Goal: Information Seeking & Learning: Learn about a topic

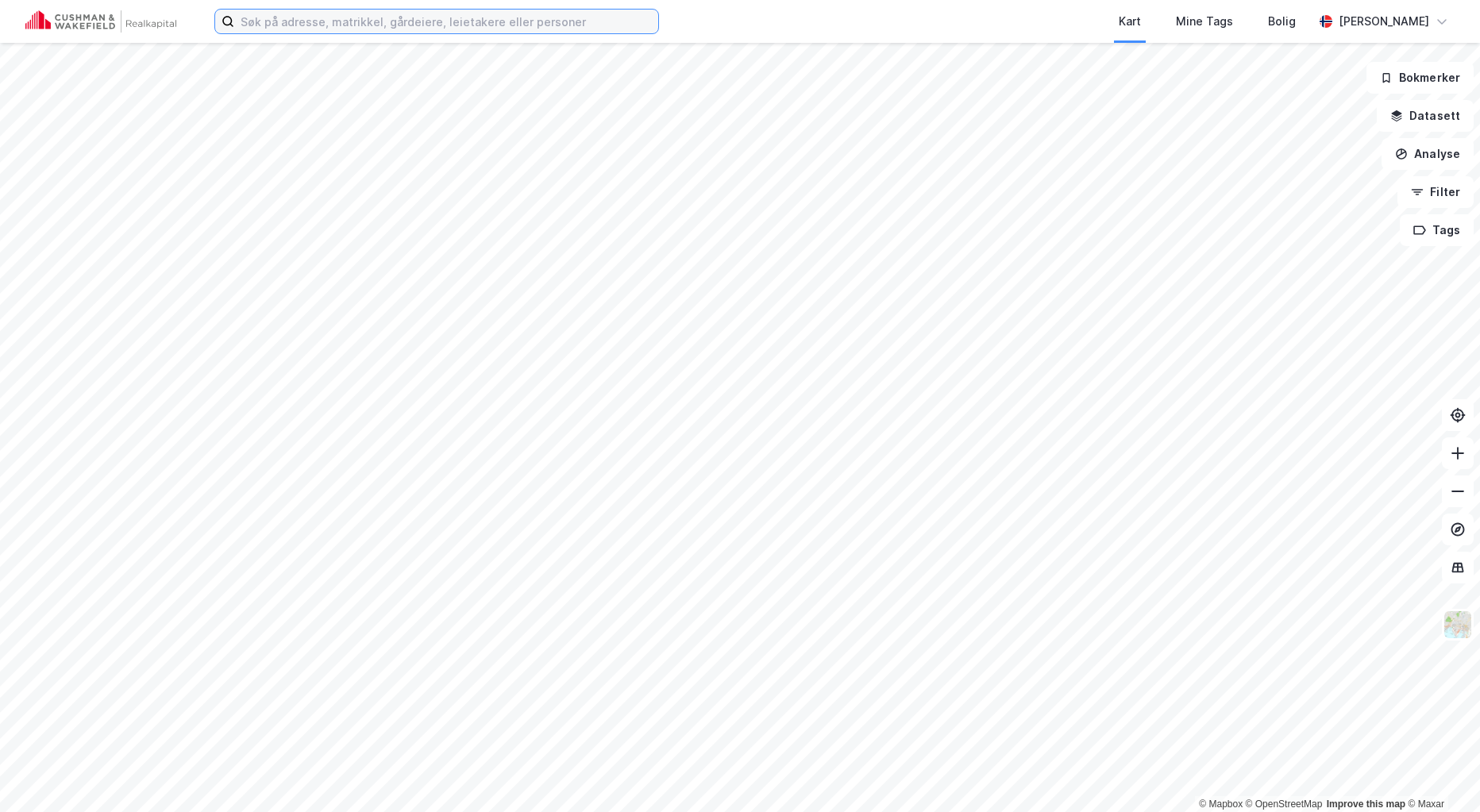
click at [413, 22] on input at bounding box center [446, 21] width 424 height 24
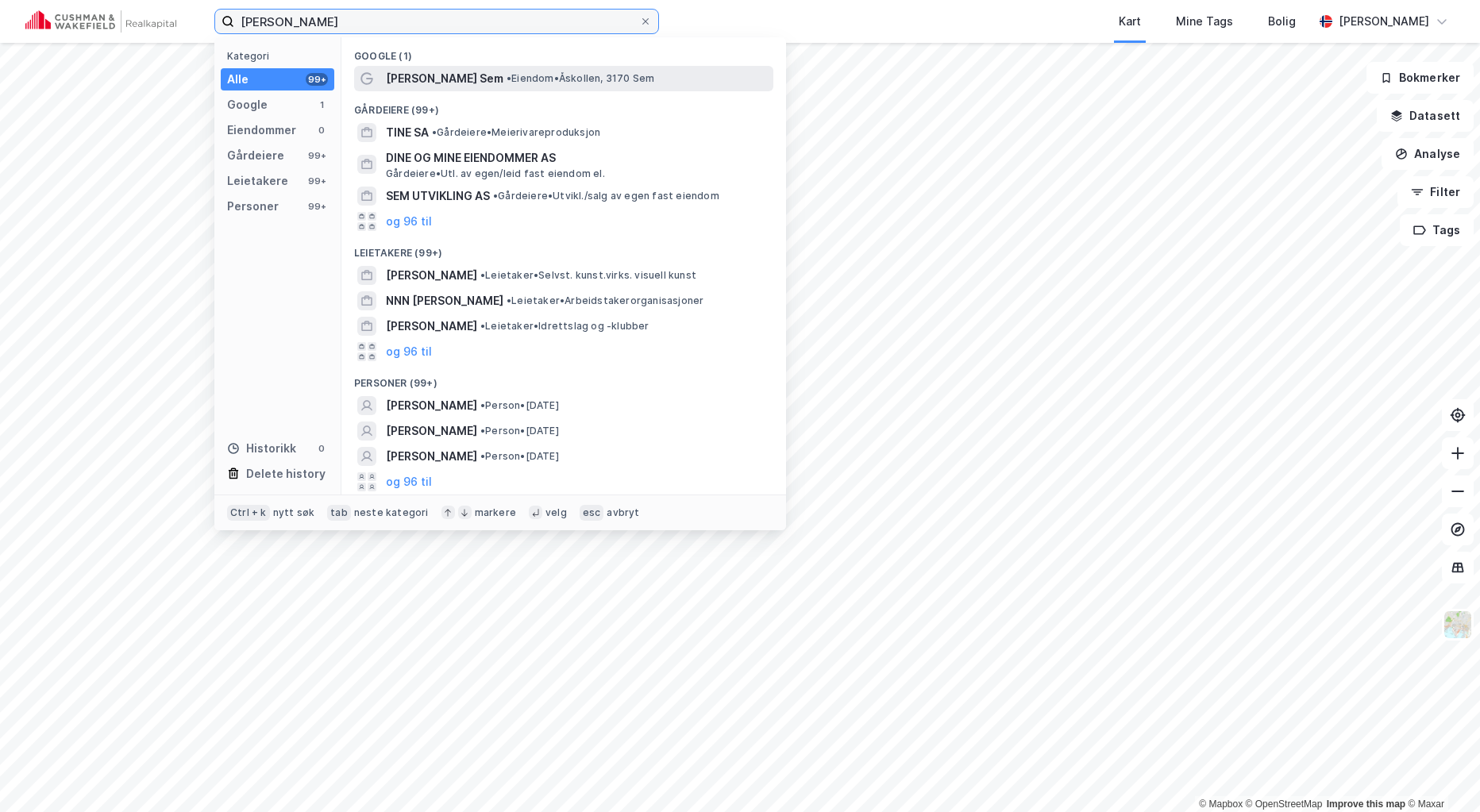
type input "[PERSON_NAME]"
click at [506, 73] on span "•" at bounding box center [509, 78] width 5 height 12
